Goal: Find specific page/section: Find specific page/section

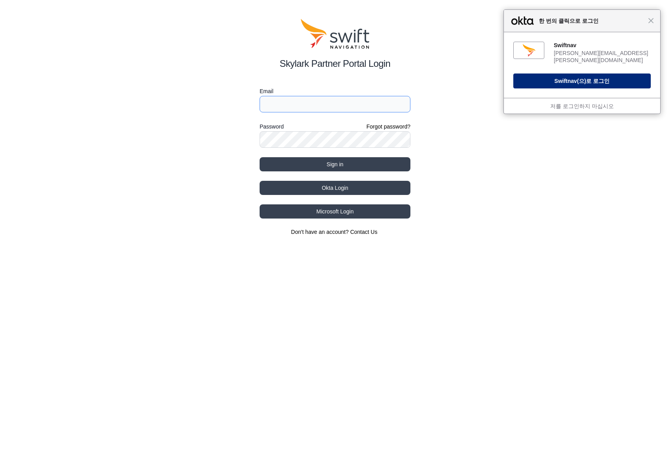
type input "[PERSON_NAME][EMAIL_ADDRESS][PERSON_NAME][DOMAIN_NAME]"
click at [575, 78] on span "Swiftnav" at bounding box center [566, 81] width 23 height 6
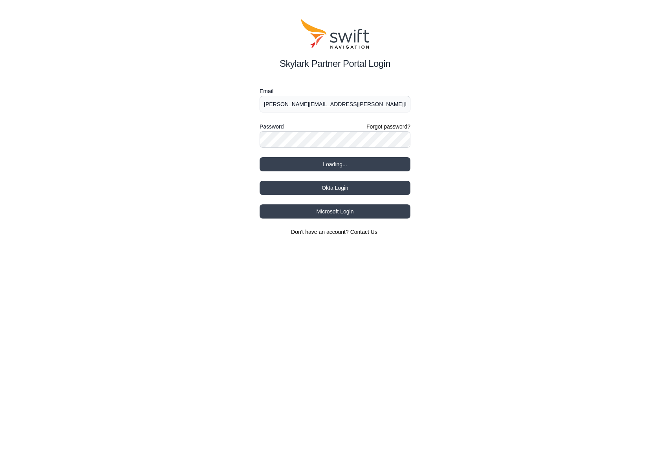
select select
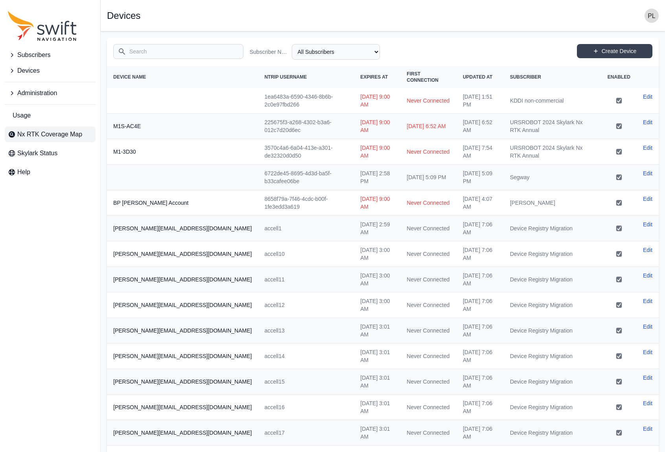
click at [34, 133] on span "Nx RTK Coverage Map" at bounding box center [49, 134] width 65 height 9
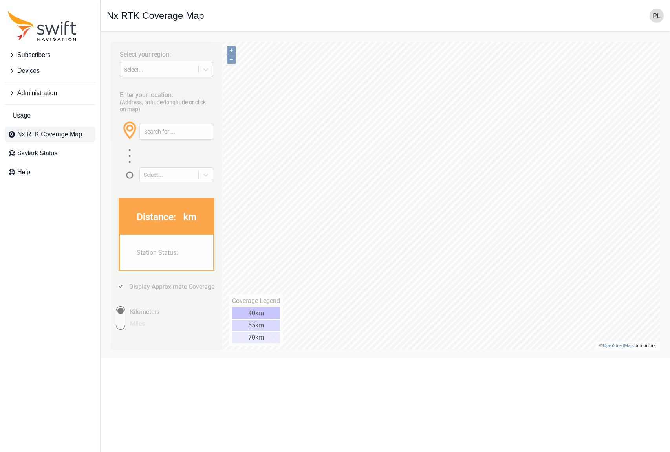
click at [177, 69] on div "Select..." at bounding box center [159, 69] width 70 height 6
click at [147, 113] on div "ASIA PACIFIC" at bounding box center [166, 113] width 95 height 13
type input "36.512°, 128.169°"
